Goal: Task Accomplishment & Management: Complete application form

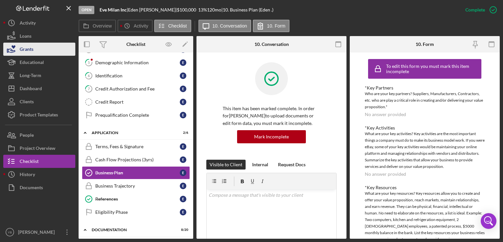
scroll to position [203, 0]
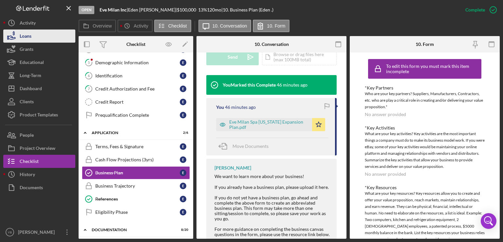
click at [33, 38] on button "Loans" at bounding box center [39, 35] width 72 height 13
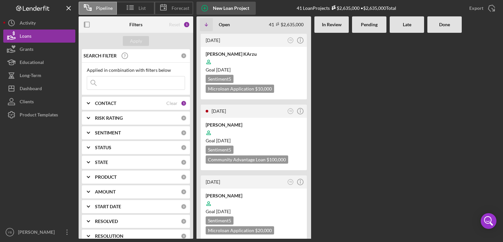
click at [226, 8] on div "New Loan Project" at bounding box center [231, 8] width 36 height 13
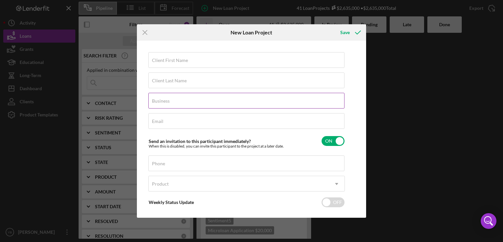
click at [165, 98] on label "Business" at bounding box center [161, 100] width 18 height 5
click at [165, 98] on input "Business" at bounding box center [246, 101] width 196 height 16
paste input "Monters Tax Inc"
type input "Monters Tax Inc"
click at [157, 61] on label "Client First Name" at bounding box center [170, 60] width 36 height 5
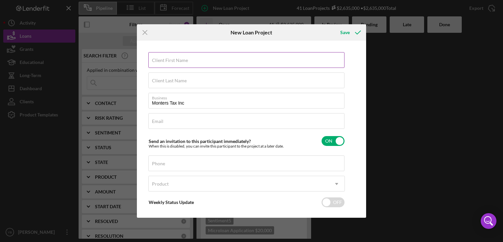
click at [157, 61] on input "Client First Name" at bounding box center [246, 60] width 196 height 16
paste input "[PERSON_NAME]"
type input "[PERSON_NAME]"
click at [159, 76] on div "Client Last Name Required" at bounding box center [246, 80] width 196 height 16
paste input "[PERSON_NAME]"
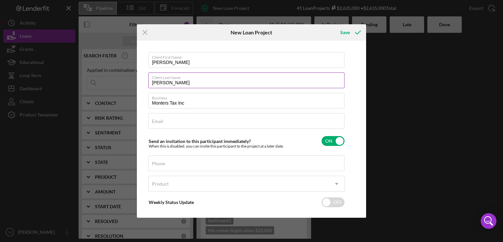
click at [173, 83] on input "[PERSON_NAME]" at bounding box center [246, 80] width 196 height 16
type input "[PERSON_NAME]"
click at [186, 62] on input "[PERSON_NAME]" at bounding box center [246, 60] width 196 height 16
type input "Wandelin"
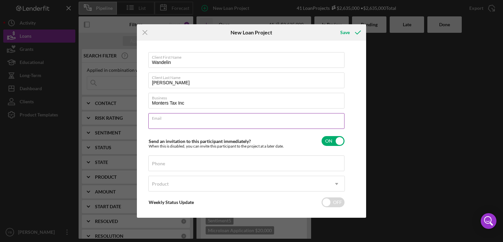
click at [165, 124] on input "Email" at bounding box center [246, 121] width 196 height 16
paste input "[EMAIL_ADDRESS][DOMAIN_NAME]"
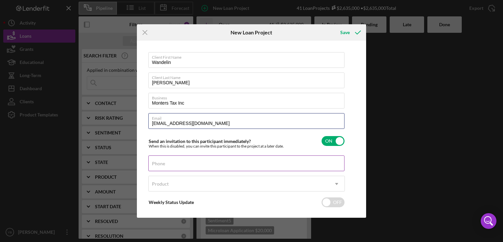
type input "[EMAIL_ADDRESS][DOMAIN_NAME]"
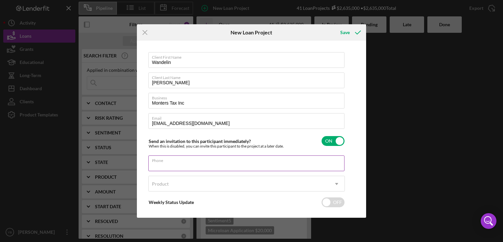
click at [163, 166] on input "Phone" at bounding box center [246, 163] width 196 height 16
type input "[PHONE_NUMBER]"
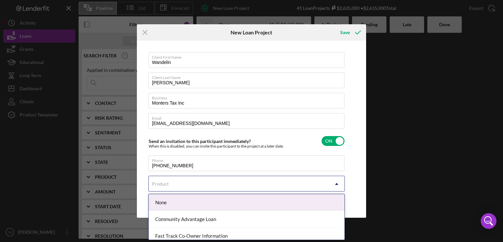
click at [166, 186] on div "Product" at bounding box center [239, 183] width 180 height 15
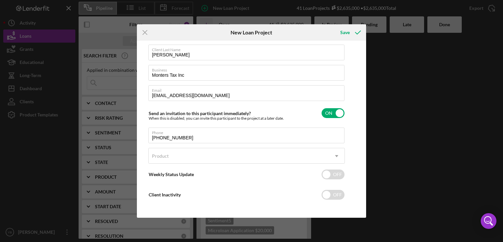
scroll to position [28, 0]
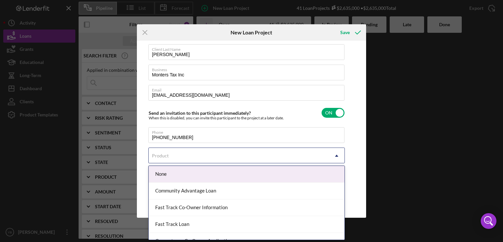
click at [338, 157] on icon "Icon/Dropdown Arrow" at bounding box center [337, 156] width 16 height 16
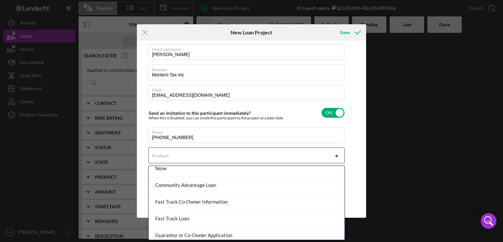
scroll to position [4, 0]
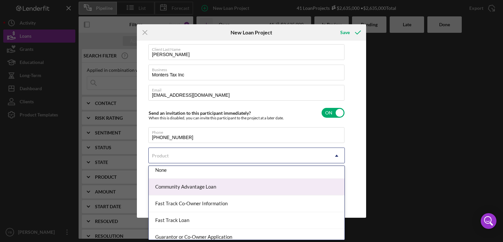
click at [200, 191] on div "Community Advantage Loan" at bounding box center [247, 186] width 196 height 17
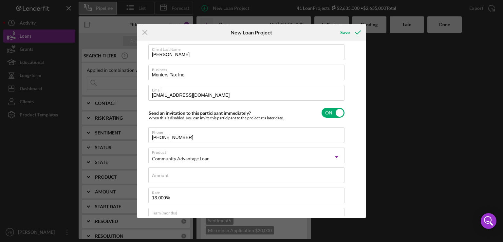
checkbox input "true"
type textarea "Here's a snapshot of information that has been fully approved, as well as the i…"
type input "$2"
type textarea "Here's a snapshot of information that has been fully approved, as well as the i…"
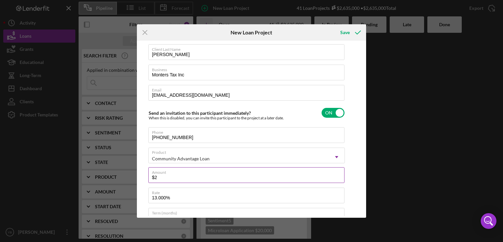
click at [160, 178] on input "$2" at bounding box center [246, 175] width 196 height 16
type input "$20"
type textarea "Here's a snapshot of information that has been fully approved, as well as the i…"
type input "$200"
type textarea "Here's a snapshot of information that has been fully approved, as well as the i…"
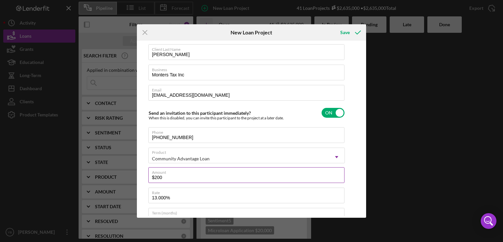
type input "$2,000"
type textarea "Here's a snapshot of information that has been fully approved, as well as the i…"
type input "$20,000"
type textarea "Here's a snapshot of information that has been fully approved, as well as the i…"
type input "$200,000"
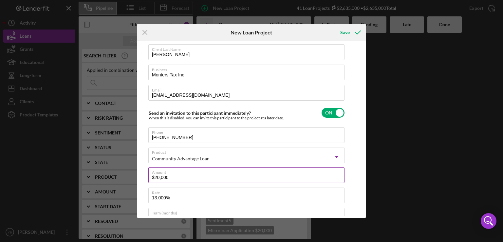
type textarea "Here's a snapshot of information that has been fully approved, as well as the i…"
type input "$200,000"
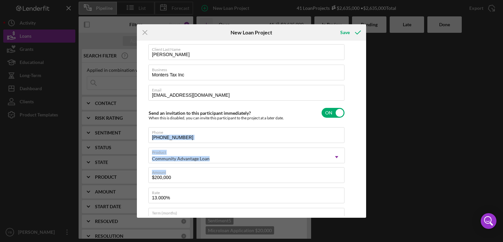
drag, startPoint x: 364, startPoint y: 143, endPoint x: 363, endPoint y: 169, distance: 26.2
click at [363, 169] on div "Client First Name Wandelin Client Last Name [PERSON_NAME] Business Monters Tax …" at bounding box center [252, 129] width 226 height 174
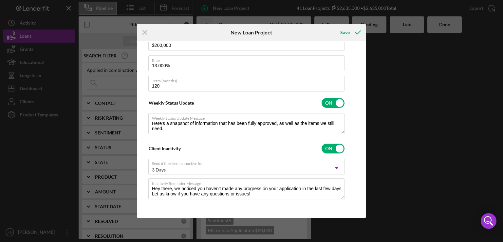
drag, startPoint x: 364, startPoint y: 147, endPoint x: 364, endPoint y: 141, distance: 6.3
click at [364, 141] on div "Client First Name Wandelin Client Last Name [PERSON_NAME] Business Monters Tax …" at bounding box center [251, 129] width 229 height 177
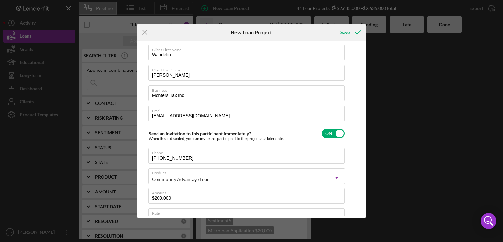
scroll to position [0, 0]
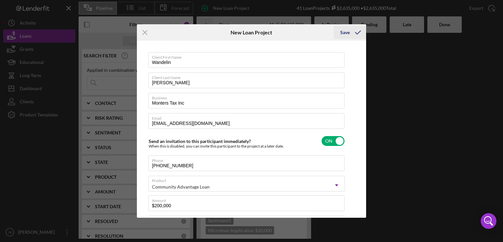
click at [348, 34] on div "Save" at bounding box center [344, 32] width 9 height 13
type textarea "Here's a snapshot of information that has been fully approved, as well as the i…"
checkbox input "false"
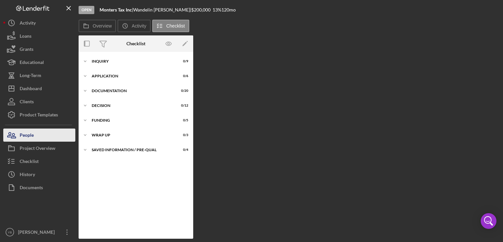
click at [32, 133] on div "People" at bounding box center [27, 135] width 14 height 15
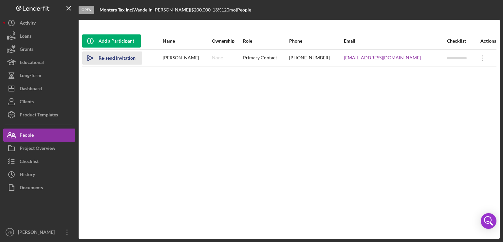
click at [120, 57] on div "Re-send Invitation" at bounding box center [117, 57] width 37 height 13
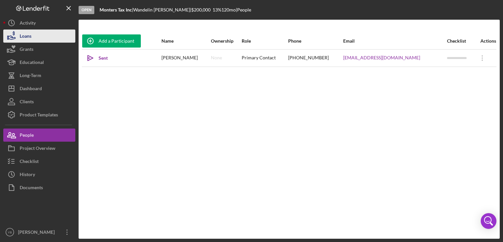
click at [31, 40] on button "Loans" at bounding box center [39, 35] width 72 height 13
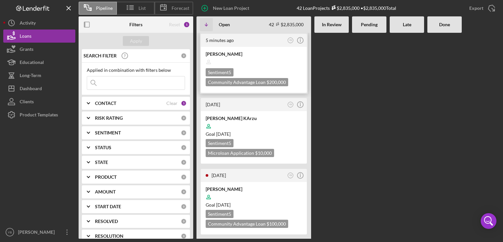
click at [253, 63] on div at bounding box center [254, 62] width 96 height 12
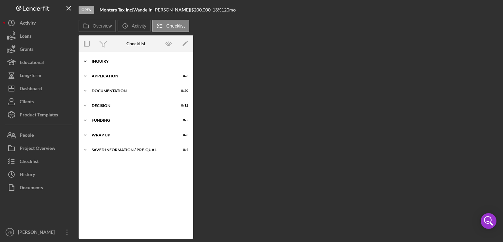
click at [102, 62] on div "Inquiry" at bounding box center [138, 61] width 93 height 4
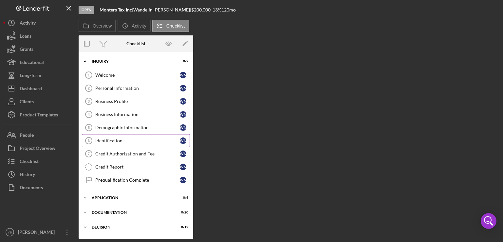
click at [115, 141] on div "Identification" at bounding box center [137, 140] width 84 height 5
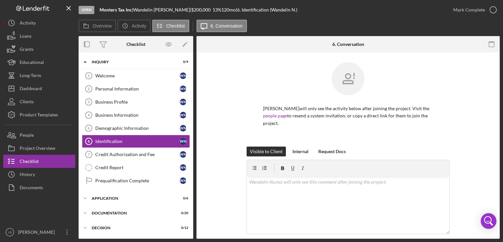
click at [464, 108] on div "[PERSON_NAME] will only see the activity below after joining the project. Visit…" at bounding box center [348, 104] width 284 height 84
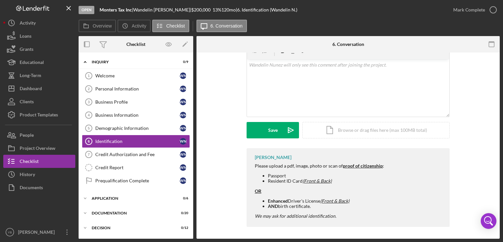
scroll to position [118, 0]
click at [393, 129] on div "Icon/Document Browse or drag files here (max 100MB total) Tap to choose files o…" at bounding box center [375, 129] width 147 height 16
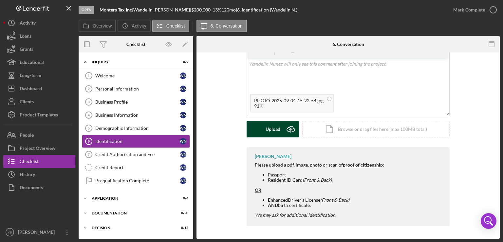
click at [264, 129] on button "Upload Icon/Upload" at bounding box center [273, 129] width 52 height 16
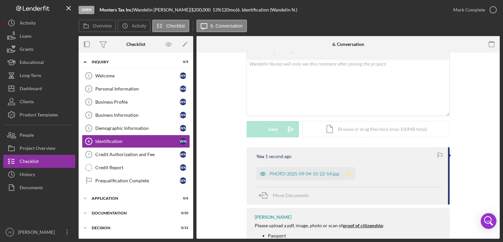
click at [349, 173] on icon "Icon/Star" at bounding box center [348, 173] width 13 height 13
click at [123, 154] on div "Credit Authorization and Fee" at bounding box center [137, 154] width 84 height 5
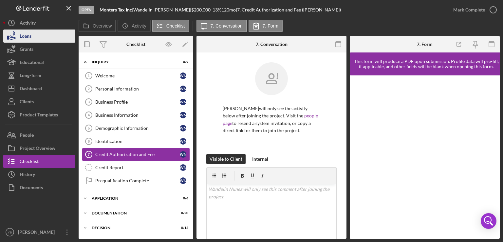
click at [30, 36] on div "Loans" at bounding box center [26, 36] width 12 height 15
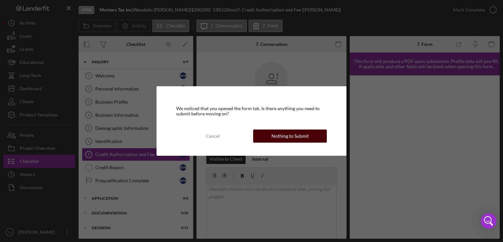
click at [276, 136] on div "Nothing to Submit" at bounding box center [289, 135] width 37 height 13
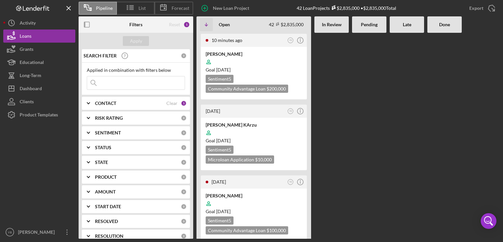
click at [346, 121] on Review at bounding box center [331, 136] width 34 height 206
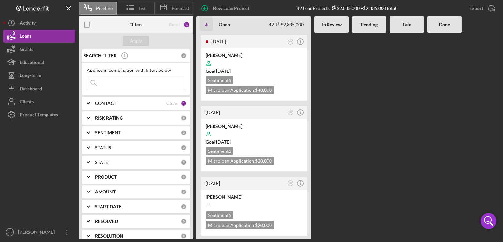
scroll to position [458, 0]
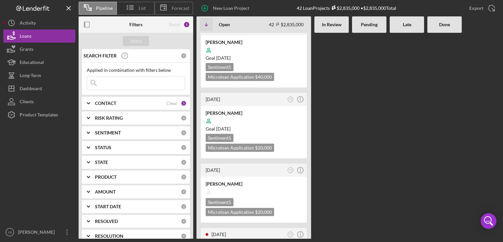
click at [361, 131] on div "10 minutes ago YB Icon/Info [PERSON_NAME] Goal [DATE] Sentiment 5 Community Adv…" at bounding box center [347, 136] width 303 height 206
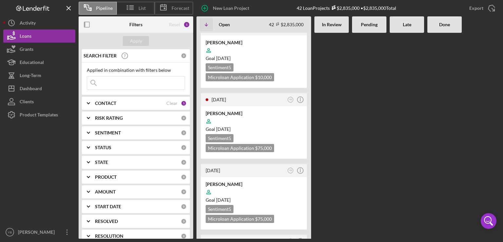
scroll to position [1952, 0]
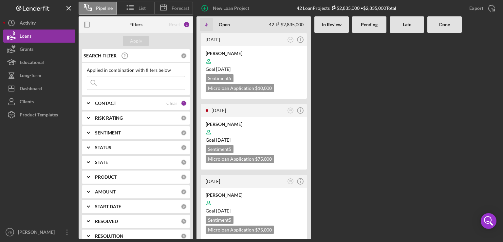
click at [363, 150] on div "11 minutes ago YB Icon/Info [PERSON_NAME] Goal [DATE] Sentiment 5 Community Adv…" at bounding box center [347, 136] width 303 height 206
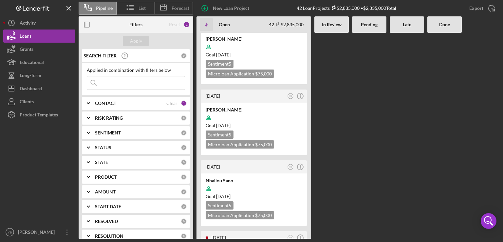
click at [118, 104] on div "CONTACT" at bounding box center [130, 103] width 71 height 5
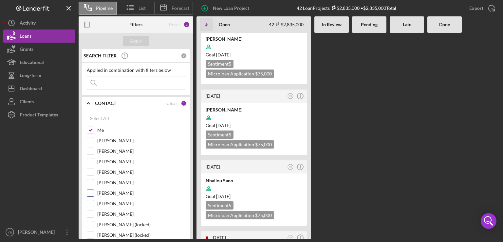
click at [94, 193] on div "[PERSON_NAME]" at bounding box center [136, 194] width 98 height 10
click at [91, 193] on input "[PERSON_NAME]" at bounding box center [90, 193] width 7 height 7
checkbox input "true"
click at [139, 43] on div "Apply" at bounding box center [136, 41] width 12 height 10
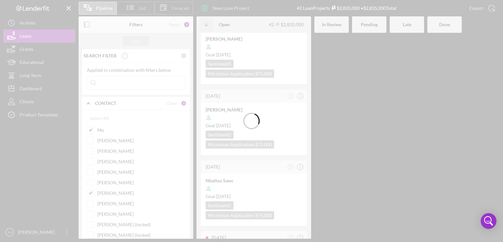
scroll to position [1686, 0]
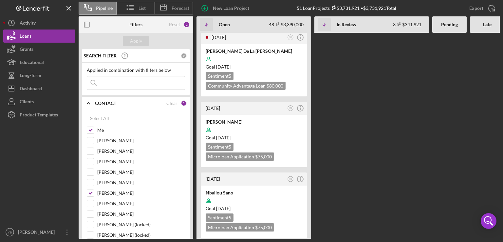
click at [350, 89] on div "13 minutes ago YB Icon/Info [PERSON_NAME] Goal [DATE] Sentiment 5 Community Adv…" at bounding box center [370, 136] width 349 height 206
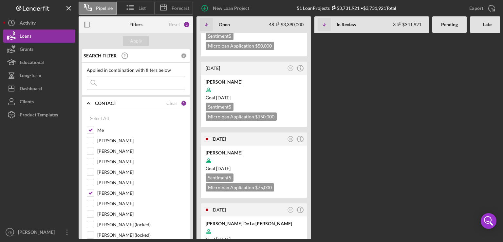
scroll to position [1490, 0]
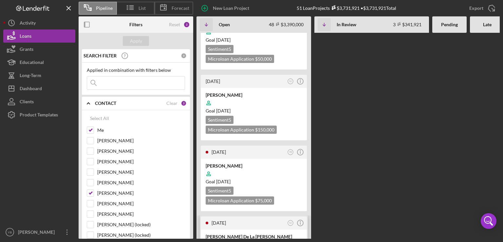
click at [278, 238] on div at bounding box center [254, 244] width 96 height 12
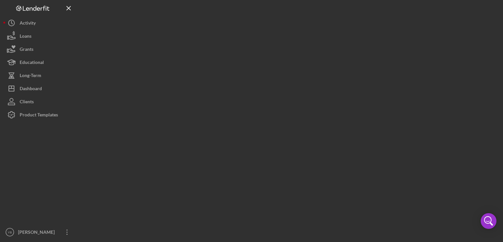
click at [278, 131] on div at bounding box center [289, 119] width 421 height 238
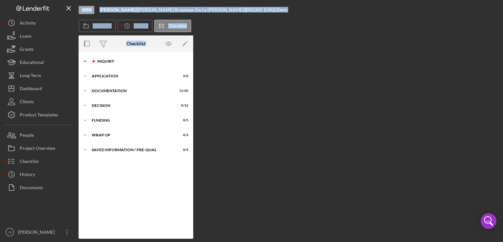
click at [109, 62] on div "Inquiry" at bounding box center [141, 61] width 88 height 4
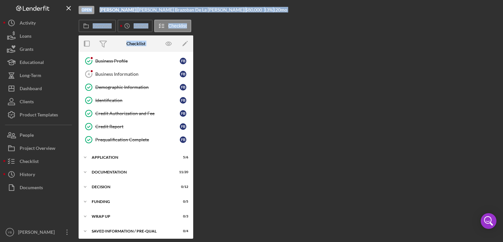
scroll to position [42, 0]
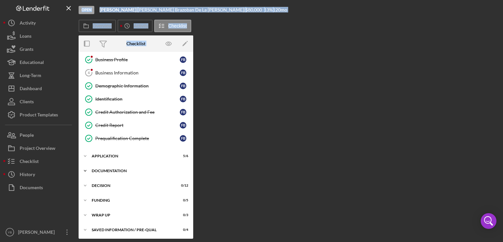
click at [101, 169] on div "Documentation" at bounding box center [138, 171] width 93 height 4
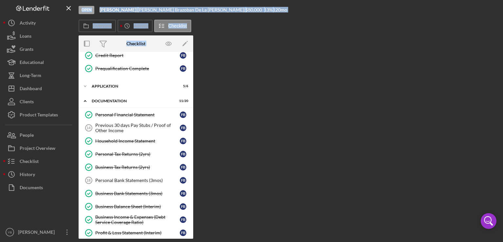
scroll to position [114, 0]
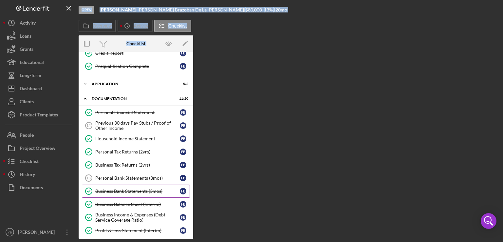
click at [140, 190] on div "Business Bank Statements (3mos)" at bounding box center [137, 190] width 84 height 5
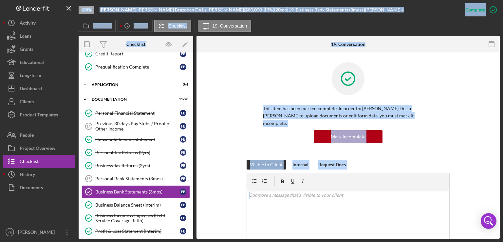
click at [470, 149] on div "This item has been marked complete. In order for [PERSON_NAME] De La [PERSON_NA…" at bounding box center [348, 110] width 284 height 97
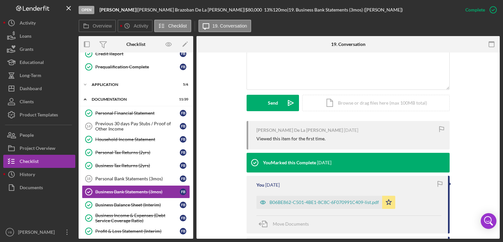
scroll to position [183, 0]
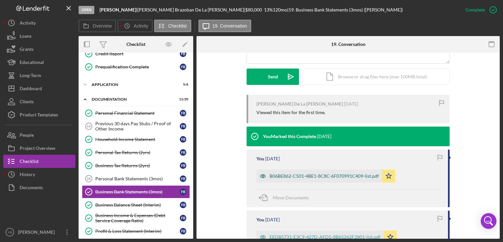
click at [349, 173] on div "B06BE862-C501-4BE1-8C8C-6F070991C409-list.pdf" at bounding box center [324, 175] width 109 height 5
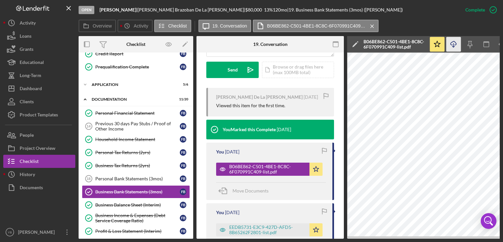
click at [453, 44] on icon "Icon/Download" at bounding box center [453, 44] width 15 height 15
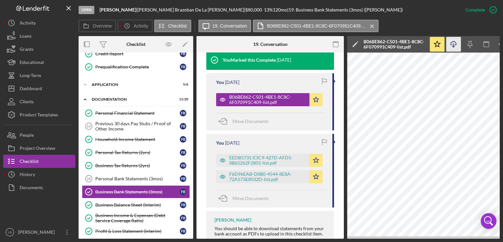
scroll to position [291, 0]
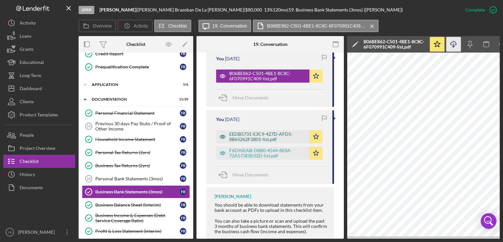
click at [270, 137] on div "EEDB5731-E3C9-427D-AFD5-8B65262F2801-list.pdf" at bounding box center [267, 136] width 77 height 10
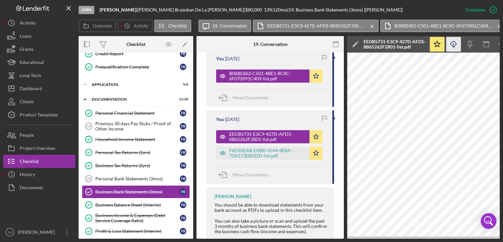
click at [454, 46] on icon "Icon/Download" at bounding box center [453, 44] width 15 height 15
click at [272, 152] on div "F6D96EAB-D8B0-4544-8E8A-72A573E8032D-list.pdf" at bounding box center [267, 153] width 77 height 10
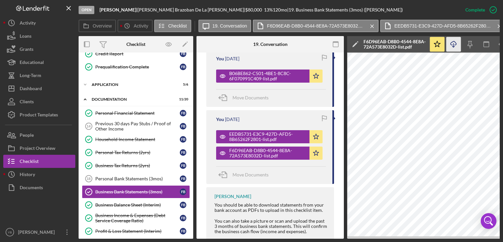
click at [455, 43] on icon "Icon/Download" at bounding box center [453, 44] width 15 height 15
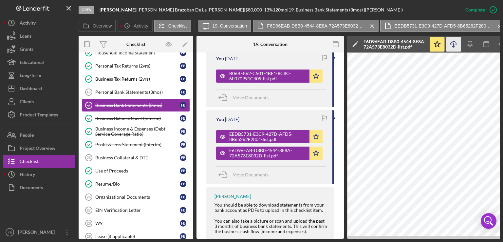
scroll to position [216, 0]
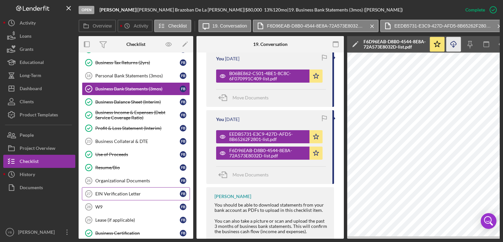
click at [125, 191] on div "EIN Verification Letter" at bounding box center [137, 193] width 84 height 5
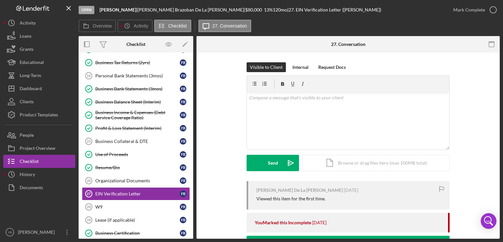
click at [485, 140] on div "Visible to Client Internal Request Docs v Color teal Color pink Remove color Ad…" at bounding box center [348, 121] width 284 height 119
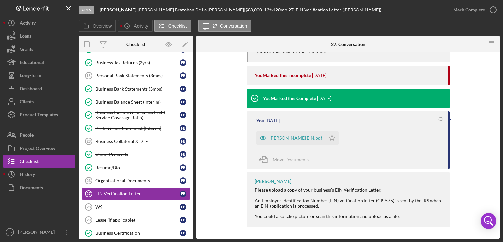
scroll to position [148, 0]
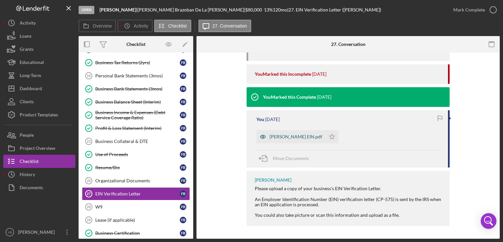
click at [296, 135] on div "[PERSON_NAME] EIN.pdf" at bounding box center [296, 136] width 53 height 5
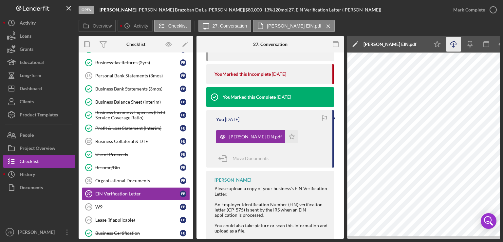
click at [455, 48] on icon "Icon/Download" at bounding box center [453, 44] width 15 height 15
click at [30, 40] on div "Loans" at bounding box center [26, 36] width 12 height 15
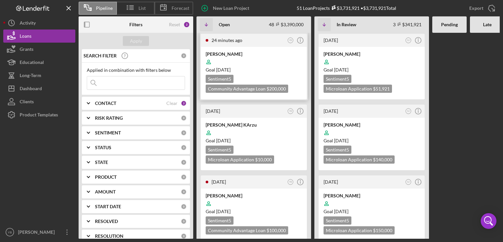
click at [245, 58] on div at bounding box center [254, 62] width 96 height 12
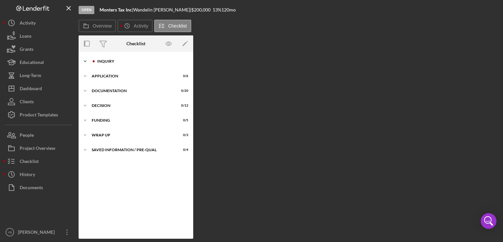
click at [107, 63] on div "Inquiry" at bounding box center [141, 61] width 88 height 4
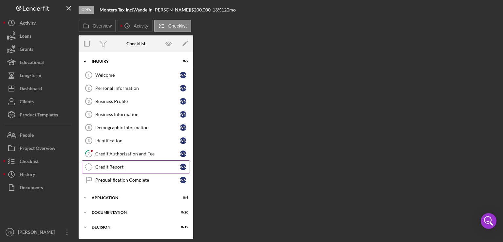
click at [113, 166] on div "Credit Report" at bounding box center [137, 166] width 84 height 5
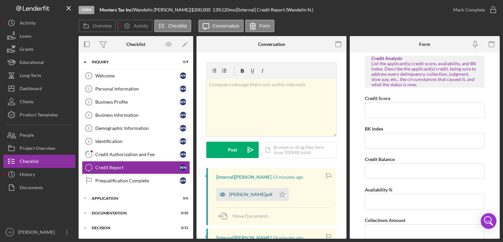
click at [239, 196] on div "[PERSON_NAME]pdf" at bounding box center [250, 194] width 43 height 5
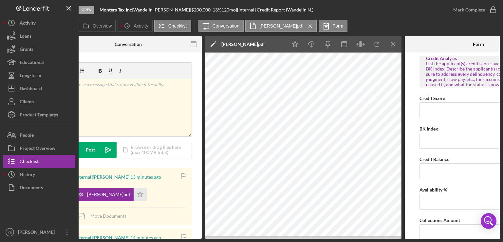
scroll to position [0, 143]
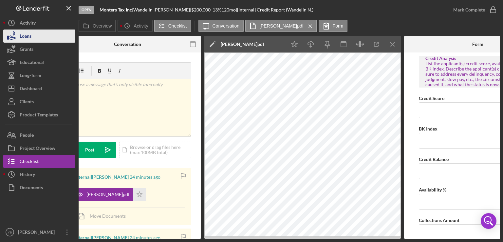
click at [36, 35] on button "Loans" at bounding box center [39, 35] width 72 height 13
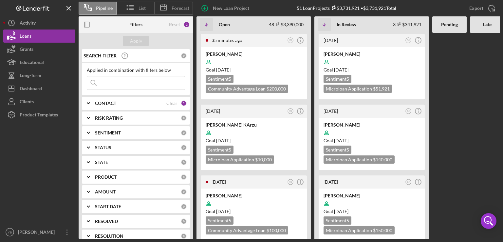
click at [132, 105] on div "CONTACT" at bounding box center [130, 103] width 71 height 5
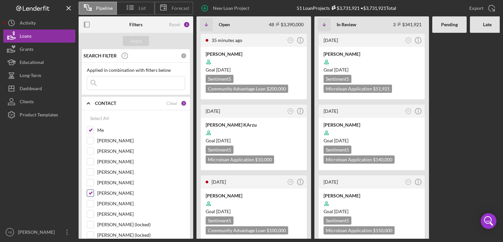
click at [91, 193] on input "[PERSON_NAME]" at bounding box center [90, 193] width 7 height 7
checkbox input "false"
click at [141, 43] on div "Apply" at bounding box center [136, 41] width 12 height 10
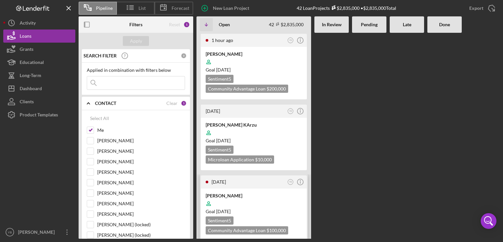
click at [279, 204] on div at bounding box center [254, 203] width 96 height 12
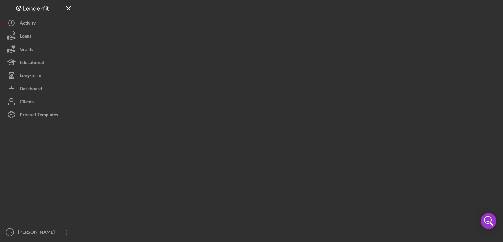
click at [279, 204] on div at bounding box center [289, 119] width 421 height 238
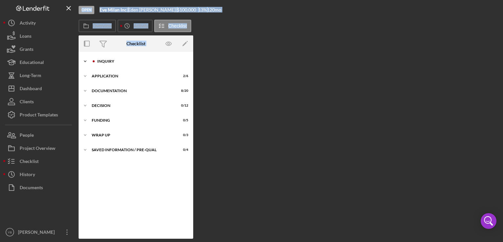
click at [113, 62] on div "Inquiry" at bounding box center [141, 61] width 88 height 4
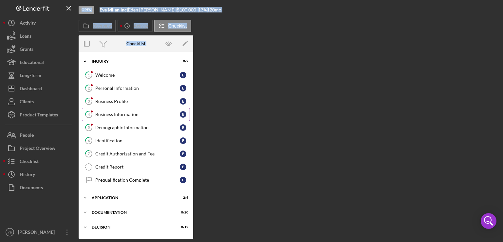
click at [121, 113] on div "Business Information" at bounding box center [137, 114] width 84 height 5
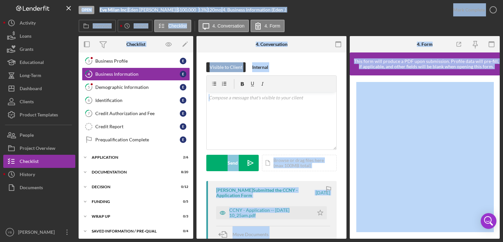
scroll to position [42, 0]
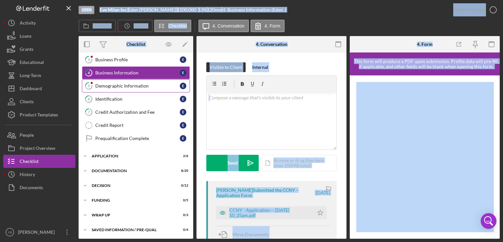
click at [123, 84] on div "Demographic Information" at bounding box center [137, 85] width 84 height 5
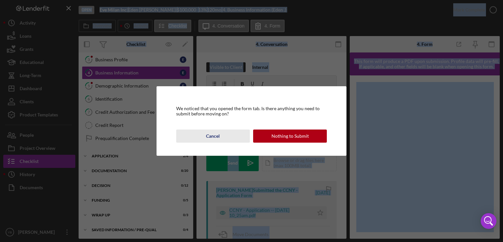
click at [213, 137] on div "Cancel" at bounding box center [213, 135] width 14 height 13
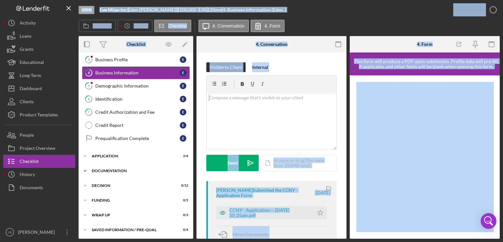
click at [110, 169] on div "Documentation" at bounding box center [138, 171] width 93 height 4
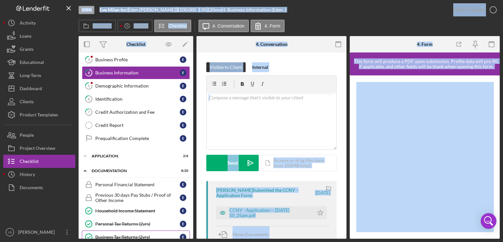
click at [133, 235] on div "Business Tax Returns (2yrs)" at bounding box center [137, 236] width 84 height 5
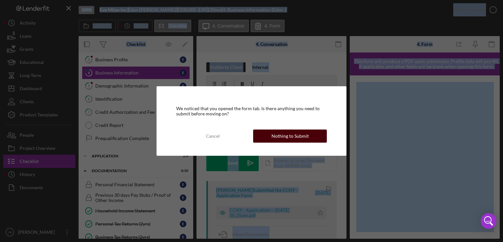
click at [283, 134] on div "Nothing to Submit" at bounding box center [289, 135] width 37 height 13
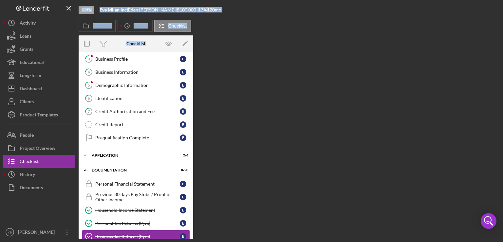
scroll to position [45, 0]
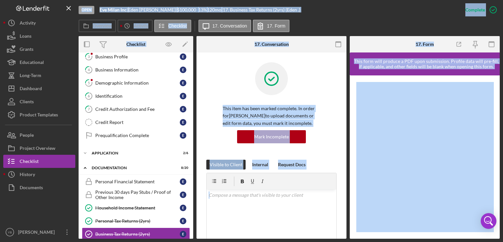
click at [323, 92] on div "This item has been marked complete. In order for [PERSON_NAME] to upload docume…" at bounding box center [271, 110] width 130 height 97
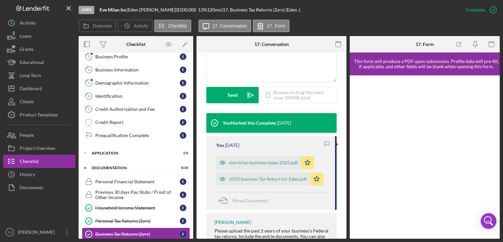
scroll to position [165, 0]
click at [261, 161] on div "eve milan business taxes 2025.pdf" at bounding box center [263, 161] width 68 height 5
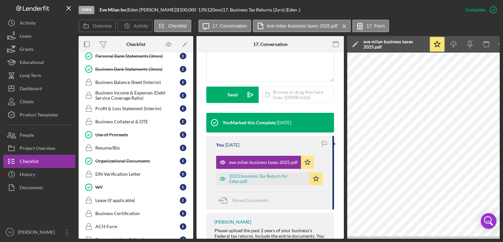
scroll to position [238, 0]
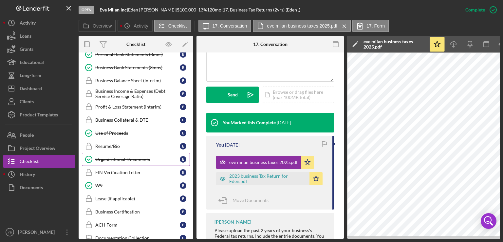
click at [138, 158] on div "Organizational Documents" at bounding box center [137, 159] width 84 height 5
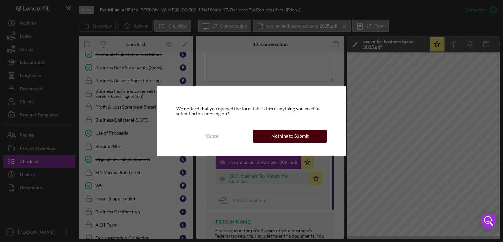
click at [286, 137] on div "Nothing to Submit" at bounding box center [289, 135] width 37 height 13
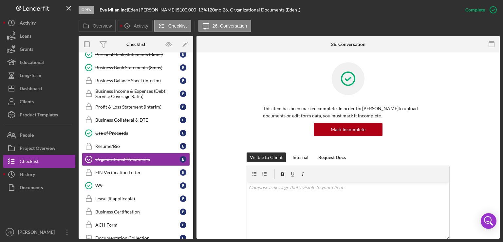
click at [472, 148] on div "This item has been marked complete. In order for [PERSON_NAME] to upload docume…" at bounding box center [348, 107] width 284 height 90
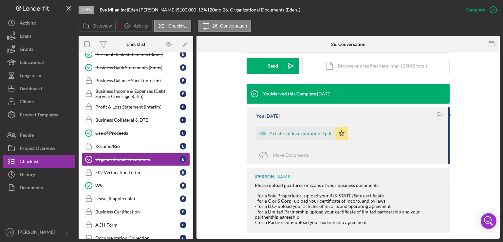
scroll to position [194, 0]
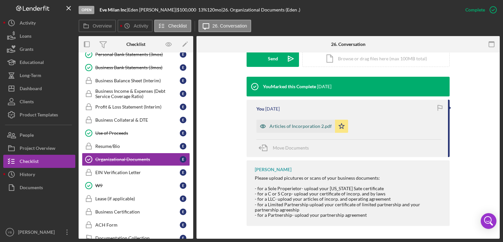
click at [311, 126] on div "Articles of Incorporation 2.pdf" at bounding box center [301, 125] width 62 height 5
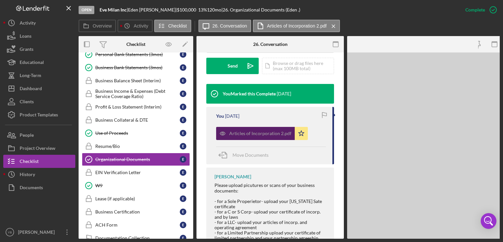
scroll to position [202, 0]
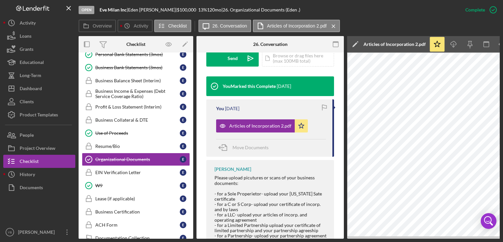
drag, startPoint x: 194, startPoint y: 156, endPoint x: 193, endPoint y: 147, distance: 9.3
click at [193, 147] on div "Overview Internal Workflow Stage Open Icon/Dropdown Arrow Archive (can unarchiv…" at bounding box center [289, 137] width 421 height 202
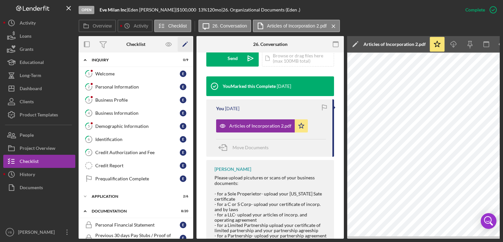
scroll to position [0, 0]
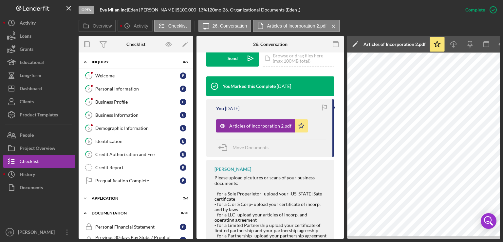
click at [193, 120] on div "Overview Internal Workflow Stage Open Icon/Dropdown Arrow Archive (can unarchiv…" at bounding box center [289, 137] width 421 height 202
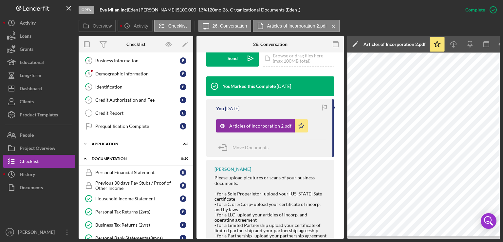
scroll to position [70, 0]
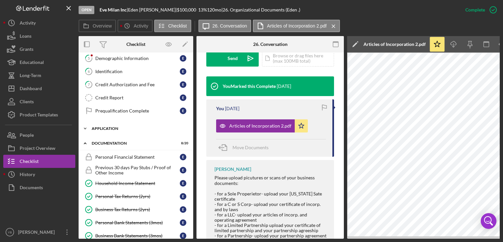
click at [115, 126] on div "Application" at bounding box center [138, 128] width 93 height 4
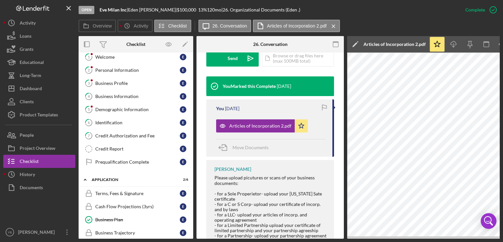
scroll to position [16, 0]
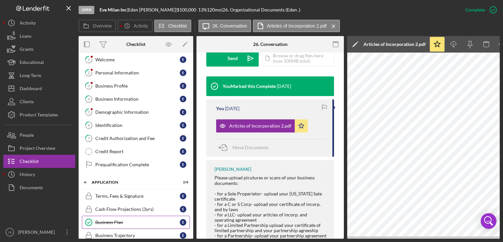
click at [119, 220] on div "Business Plan" at bounding box center [137, 221] width 84 height 5
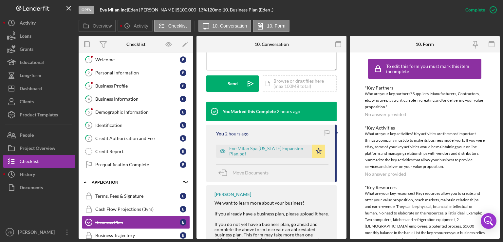
scroll to position [179, 0]
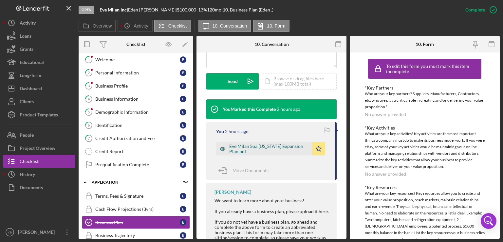
click at [267, 146] on div "Eve Milan Spa [US_STATE] Expansion Plan.pdf" at bounding box center [269, 148] width 80 height 10
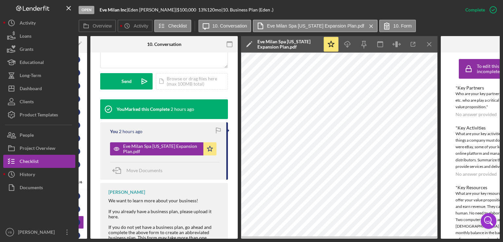
scroll to position [0, 106]
